Goal: Transaction & Acquisition: Purchase product/service

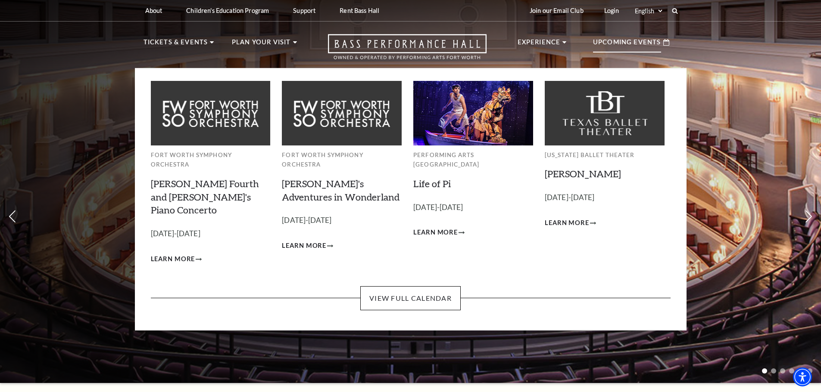
click at [608, 41] on p "Upcoming Events" at bounding box center [627, 45] width 68 height 16
click at [402, 286] on link "View Full Calendar" at bounding box center [410, 298] width 100 height 24
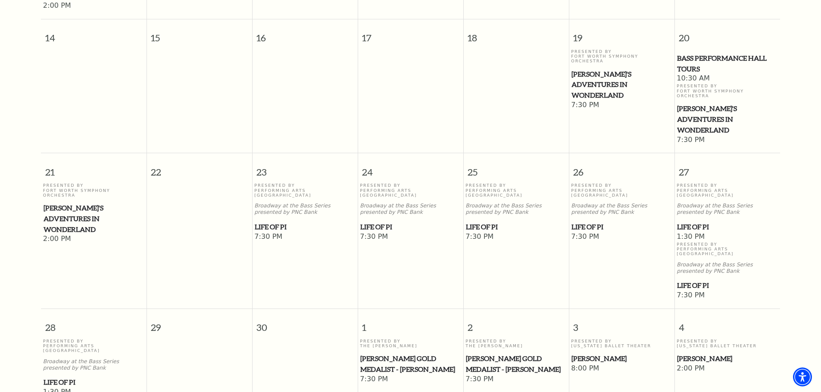
scroll to position [550, 0]
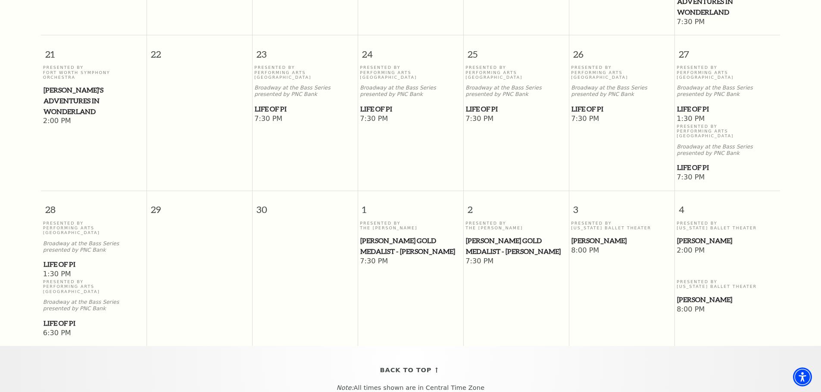
click at [692, 162] on span "Life of Pi" at bounding box center [727, 167] width 100 height 11
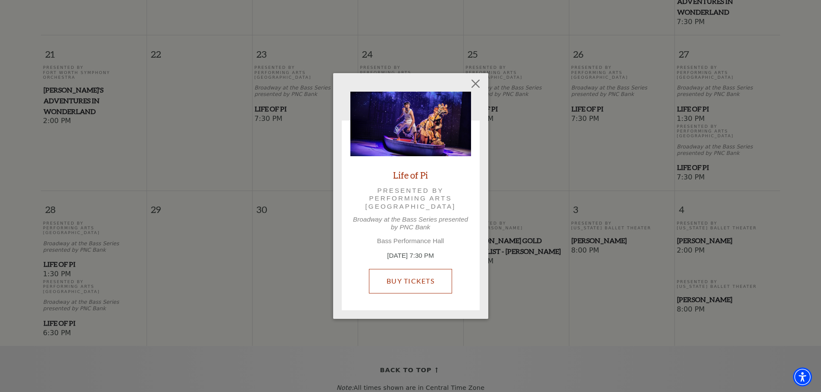
click at [426, 279] on link "Buy Tickets" at bounding box center [410, 281] width 83 height 24
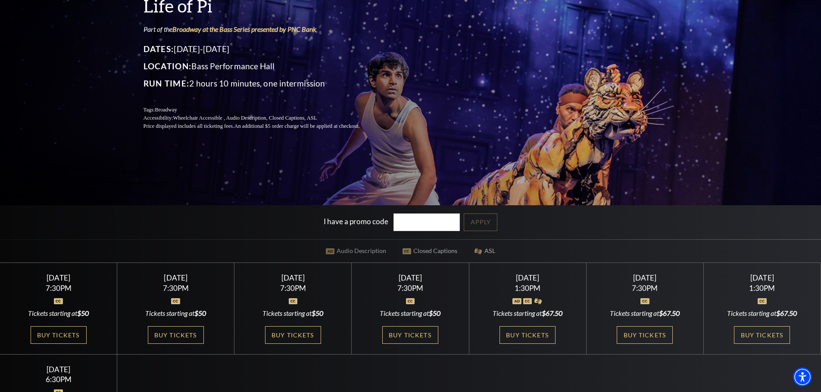
scroll to position [129, 0]
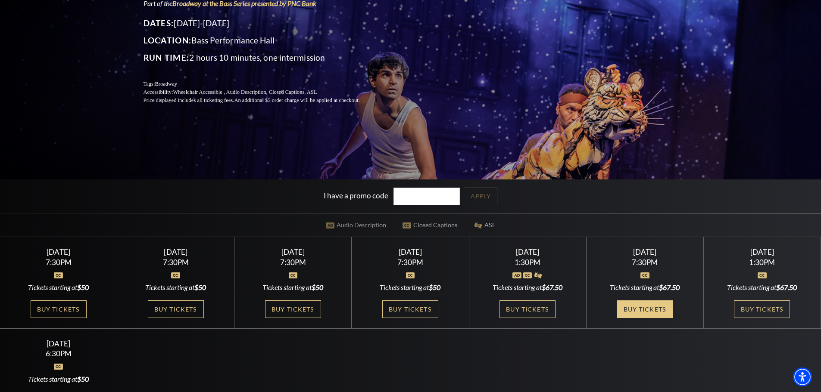
click at [641, 314] on link "Buy Tickets" at bounding box center [644, 310] width 56 height 18
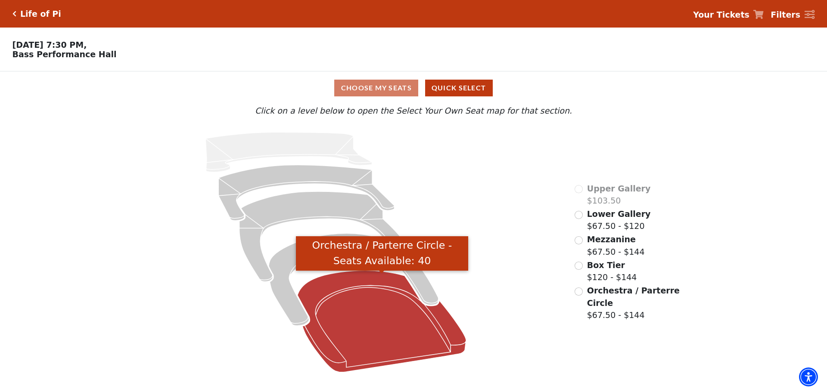
click at [411, 332] on icon "Orchestra / Parterre Circle - Seats Available: 40" at bounding box center [382, 322] width 169 height 102
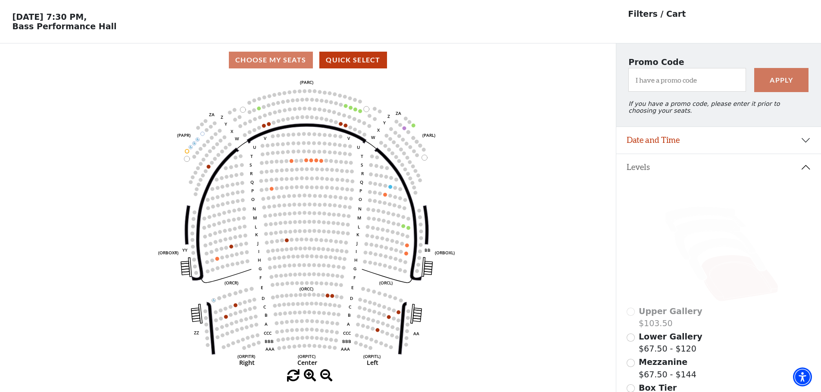
scroll to position [40, 0]
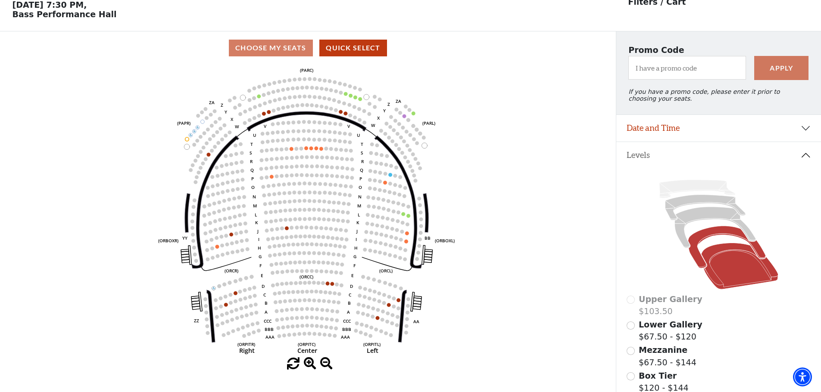
click at [713, 241] on icon at bounding box center [727, 248] width 78 height 42
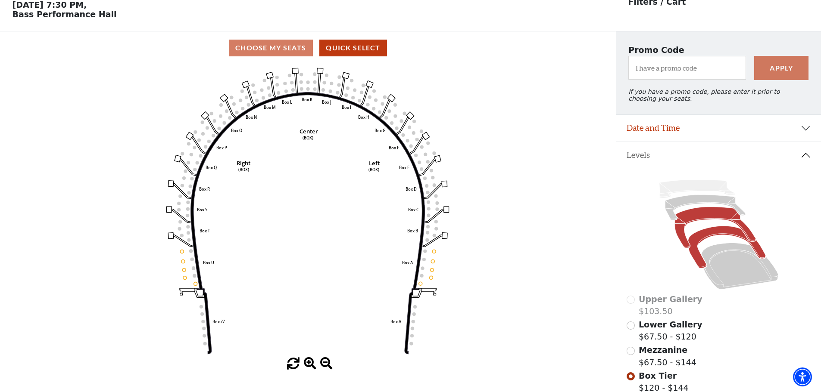
click at [681, 245] on icon at bounding box center [714, 227] width 81 height 41
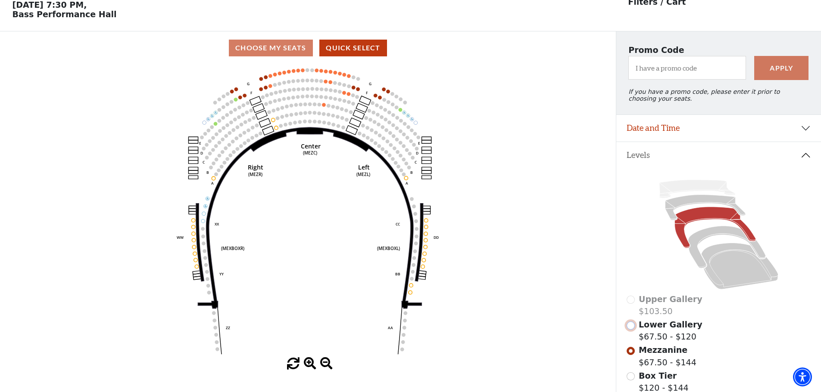
click at [630, 330] on input "Lower Gallery$67.50 - $120\a" at bounding box center [630, 326] width 8 height 8
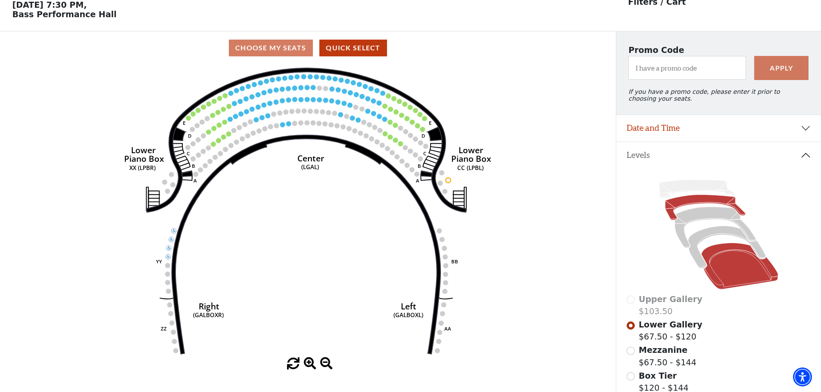
click at [732, 284] on icon at bounding box center [739, 266] width 77 height 47
